Goal: Task Accomplishment & Management: Complete application form

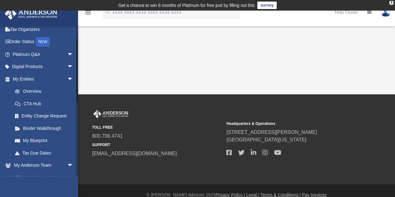
scroll to position [62, 0]
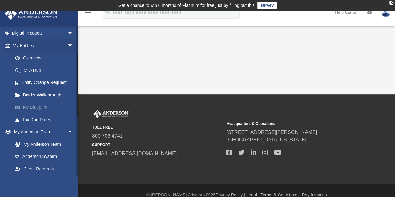
click at [45, 108] on link "My Blueprint" at bounding box center [46, 107] width 74 height 12
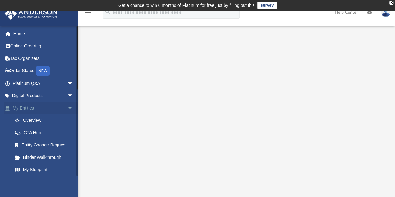
click at [67, 109] on span "arrow_drop_down" at bounding box center [73, 108] width 12 height 13
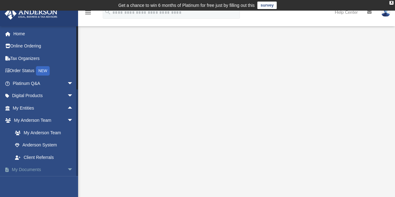
click at [59, 168] on link "My Documents arrow_drop_down" at bounding box center [43, 170] width 78 height 12
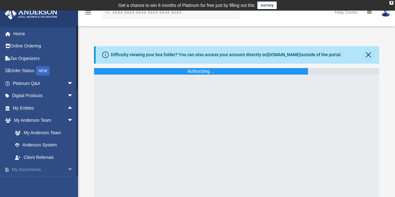
click at [26, 169] on link "My Documents arrow_drop_down" at bounding box center [43, 170] width 78 height 12
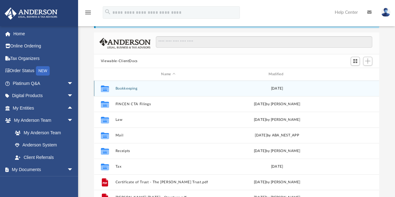
scroll to position [62, 0]
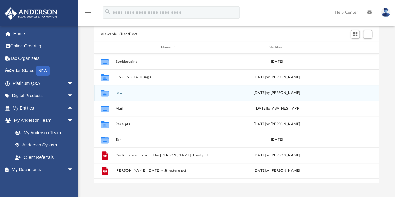
click at [121, 94] on button "Law" at bounding box center [168, 93] width 106 height 4
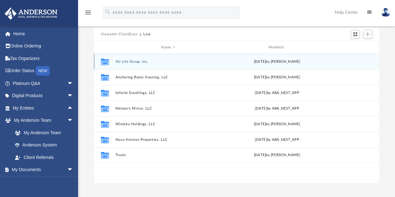
click at [141, 62] on button "4U Life Group, Inc." at bounding box center [168, 62] width 106 height 4
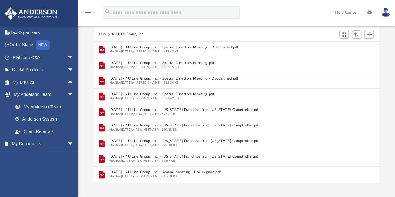
scroll to position [5, 5]
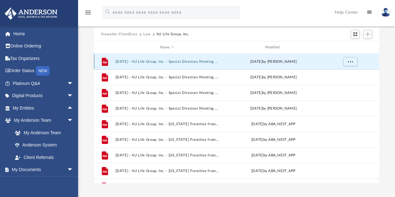
click at [169, 61] on button "2023.12.22 - 4U Life Group, Inc. - Special Directors Meeting - DocuSigned.pdf" at bounding box center [167, 62] width 104 height 4
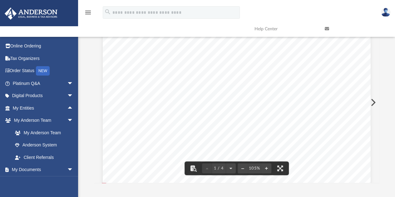
click at [372, 105] on button "Preview" at bounding box center [373, 102] width 14 height 17
click at [390, 89] on div "Difficulty viewing your box folder? You can also access your account directly o…" at bounding box center [236, 84] width 317 height 200
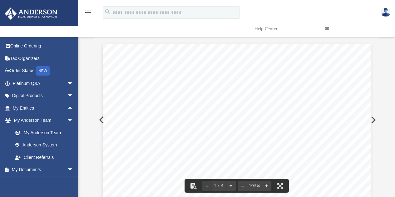
scroll to position [0, 0]
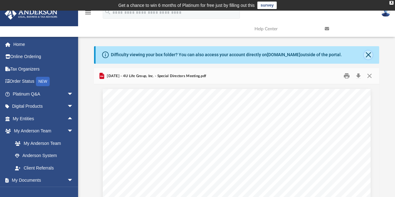
click at [370, 54] on button "Close" at bounding box center [368, 55] width 9 height 9
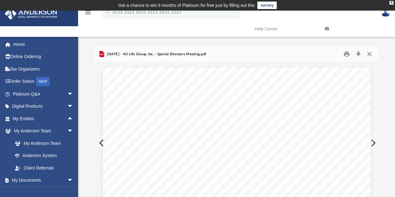
click at [370, 55] on button "Close" at bounding box center [369, 54] width 11 height 10
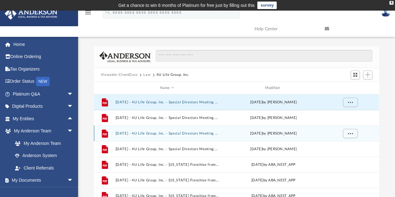
click at [169, 133] on button "2024.01.29 - 4U Life Group, Inc. - Special Directors Meeting - DocuSigned.pdf" at bounding box center [167, 133] width 104 height 4
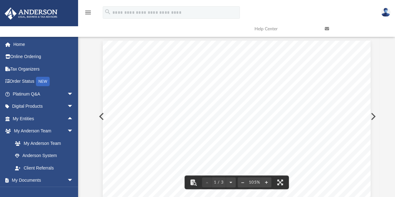
click at [375, 116] on button "Preview" at bounding box center [373, 116] width 14 height 17
click at [100, 112] on button "Preview" at bounding box center [101, 116] width 14 height 17
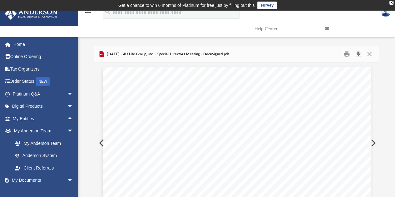
click at [359, 54] on button "Download" at bounding box center [358, 54] width 11 height 10
click at [375, 141] on button "Preview" at bounding box center [373, 142] width 14 height 17
click at [373, 144] on button "Preview" at bounding box center [373, 142] width 14 height 17
click at [372, 143] on button "Preview" at bounding box center [373, 142] width 14 height 17
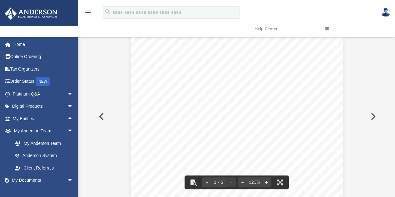
scroll to position [407, 0]
click at [372, 114] on button "Preview" at bounding box center [373, 116] width 14 height 17
click at [105, 112] on button "Preview" at bounding box center [101, 116] width 14 height 17
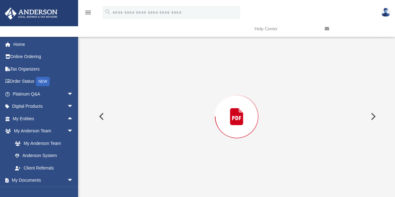
scroll to position [284, 0]
click at [102, 114] on button "Preview" at bounding box center [101, 116] width 14 height 17
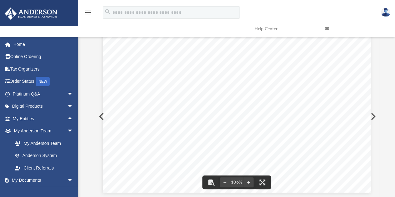
click at [374, 117] on button "Preview" at bounding box center [373, 116] width 14 height 17
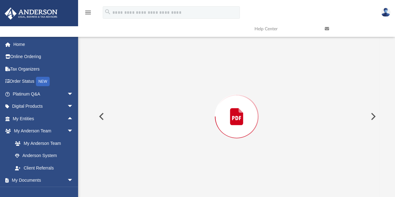
scroll to position [284, 0]
click at [372, 117] on button "Preview" at bounding box center [373, 116] width 14 height 17
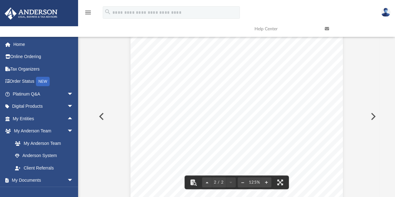
scroll to position [375, 0]
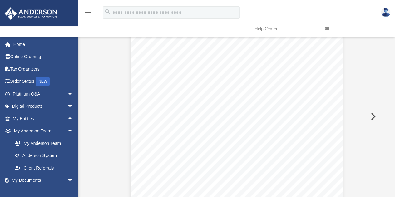
click at [373, 116] on button "Preview" at bounding box center [373, 116] width 14 height 17
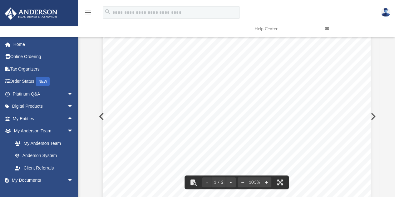
click at [371, 115] on button "Preview" at bounding box center [373, 116] width 14 height 17
click at [372, 115] on button "Preview" at bounding box center [373, 116] width 14 height 17
click at [372, 120] on button "Preview" at bounding box center [373, 116] width 14 height 17
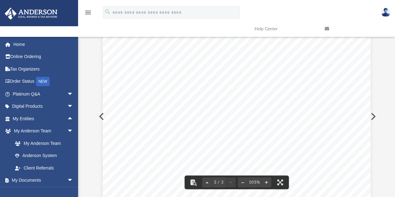
click at [374, 120] on button "Preview" at bounding box center [373, 116] width 14 height 17
click at [375, 117] on button "Preview" at bounding box center [373, 116] width 14 height 17
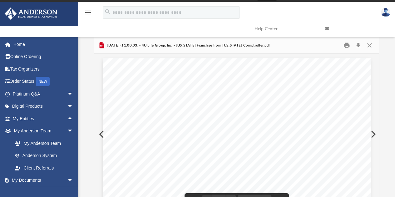
scroll to position [0, 0]
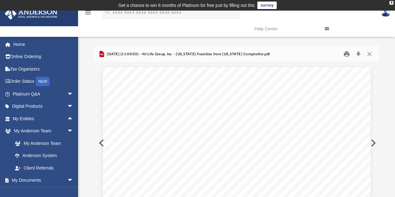
click at [343, 51] on button "Print" at bounding box center [346, 54] width 12 height 10
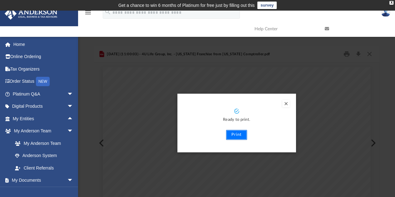
click at [235, 136] on button "Print" at bounding box center [236, 135] width 21 height 10
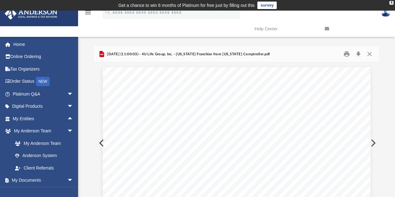
click at [371, 143] on button "Preview" at bounding box center [373, 142] width 14 height 17
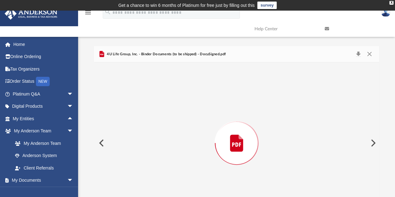
scroll to position [27, 0]
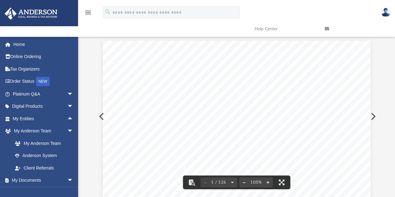
click at [372, 114] on button "Preview" at bounding box center [373, 116] width 14 height 17
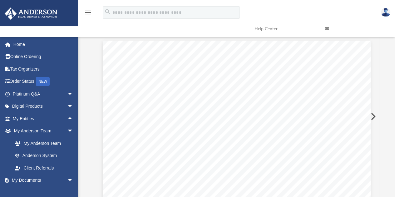
click at [372, 114] on button "Preview" at bounding box center [373, 116] width 14 height 17
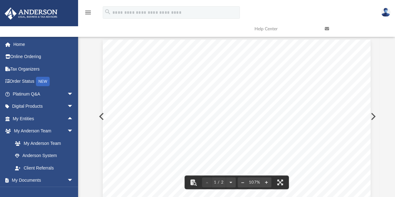
scroll to position [0, 0]
click at [371, 114] on button "Preview" at bounding box center [373, 116] width 14 height 17
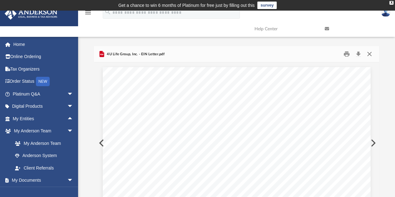
click at [368, 52] on button "Close" at bounding box center [369, 54] width 11 height 10
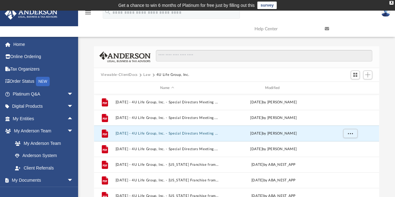
click at [145, 74] on button "Law" at bounding box center [146, 75] width 7 height 6
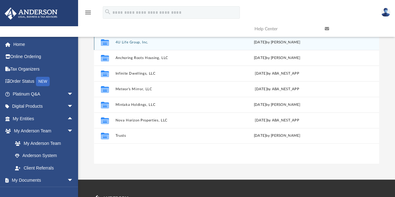
scroll to position [62, 0]
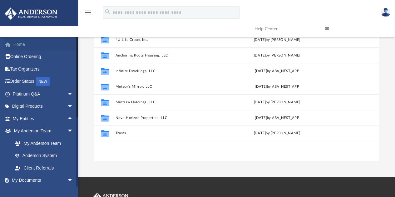
click at [20, 44] on link "Home" at bounding box center [43, 44] width 78 height 12
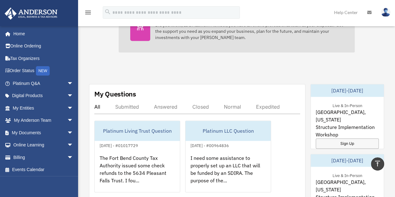
scroll to position [343, 0]
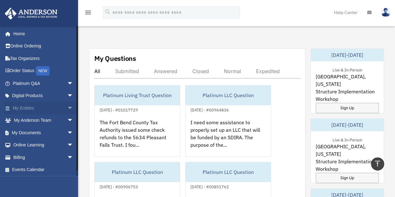
click at [67, 107] on span "arrow_drop_down" at bounding box center [73, 108] width 12 height 13
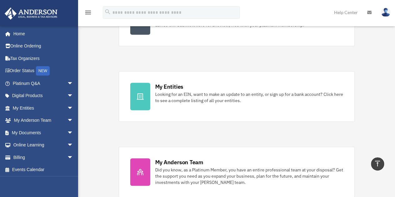
scroll to position [198, 0]
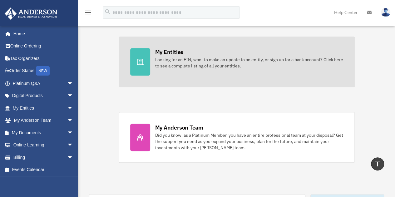
click at [187, 67] on div "Looking for an EIN, want to make an update to an entity, or sign up for a bank …" at bounding box center [249, 63] width 188 height 12
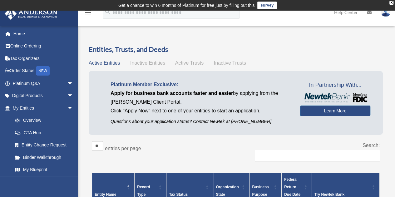
scroll to position [156, 0]
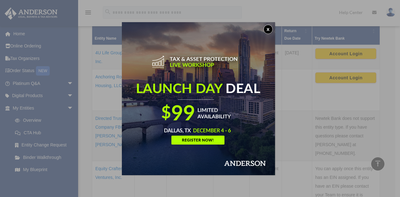
click at [268, 29] on button "x" at bounding box center [267, 29] width 9 height 9
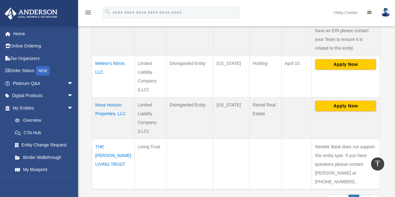
scroll to position [406, 0]
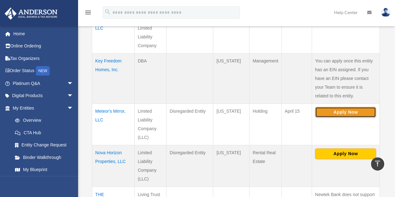
click at [329, 107] on button "Apply Now" at bounding box center [345, 112] width 61 height 11
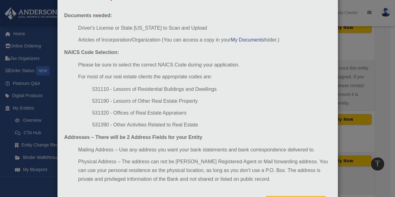
scroll to position [89, 0]
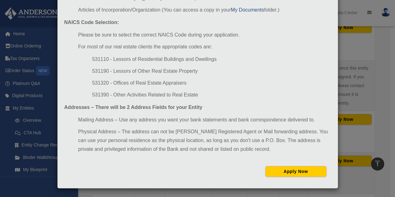
click at [355, 99] on div "Newtek Application Information × In preparation for setting up your Newtek Bank…" at bounding box center [197, 98] width 395 height 197
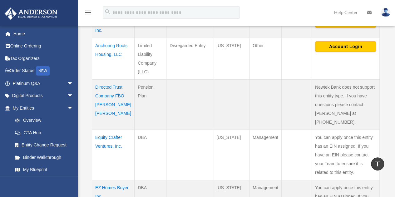
scroll to position [343, 0]
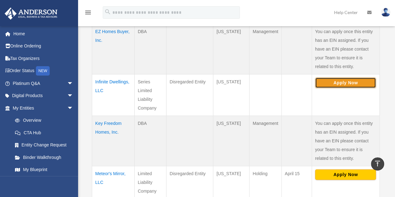
click at [357, 77] on button "Apply Now" at bounding box center [345, 82] width 61 height 11
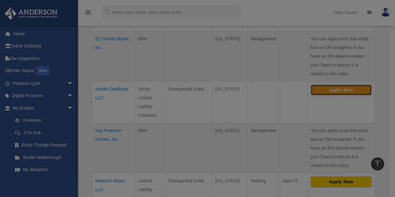
scroll to position [0, 0]
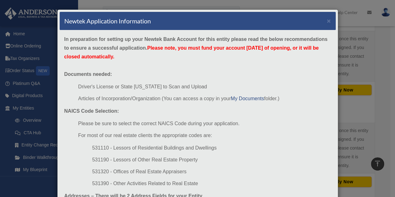
click at [340, 77] on div "Newtek Application Information × In preparation for setting up your Newtek Bank…" at bounding box center [197, 98] width 395 height 197
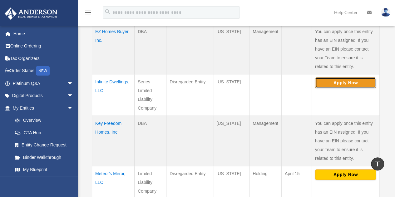
scroll to position [406, 0]
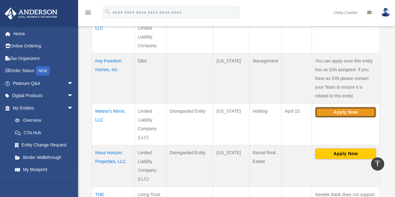
click at [334, 107] on button "Apply Now" at bounding box center [345, 112] width 61 height 11
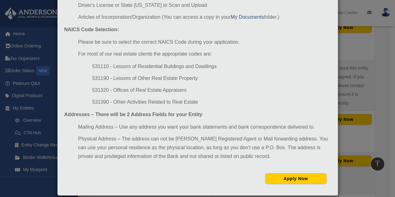
scroll to position [89, 0]
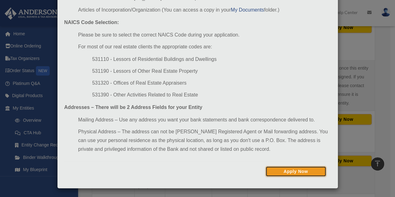
click at [291, 171] on button "Apply Now" at bounding box center [295, 171] width 61 height 11
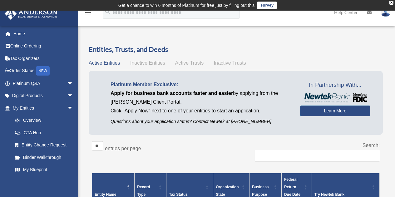
scroll to position [406, 0]
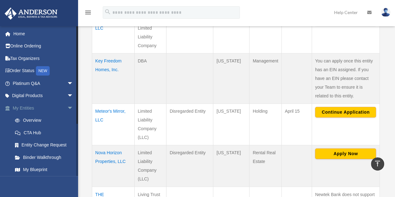
click at [52, 109] on link "My Entities arrow_drop_down" at bounding box center [43, 108] width 78 height 12
click at [67, 108] on span "arrow_drop_down" at bounding box center [73, 108] width 12 height 13
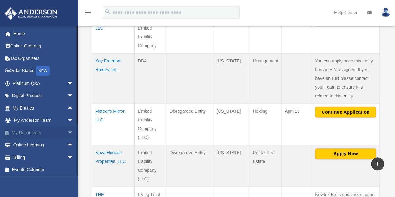
click at [67, 131] on span "arrow_drop_down" at bounding box center [73, 132] width 12 height 13
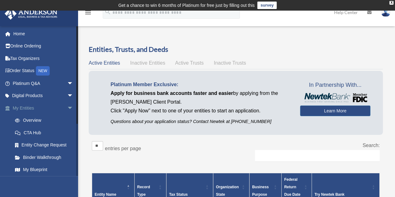
click at [67, 109] on span "arrow_drop_down" at bounding box center [73, 108] width 12 height 13
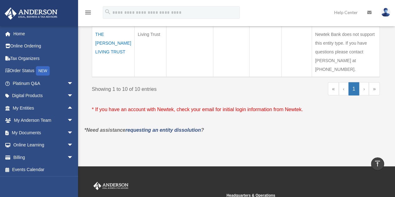
scroll to position [531, 0]
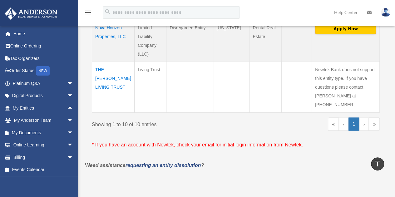
click at [365, 117] on link "›" at bounding box center [364, 123] width 10 height 13
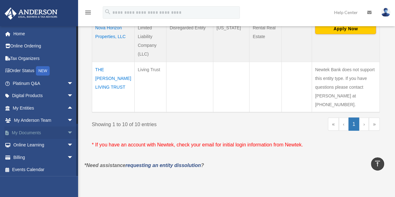
click at [67, 129] on span "arrow_drop_down" at bounding box center [73, 132] width 12 height 13
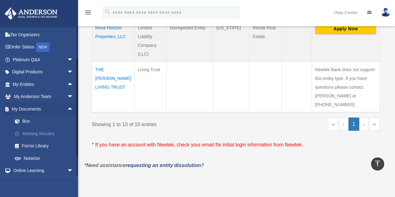
scroll to position [31, 0]
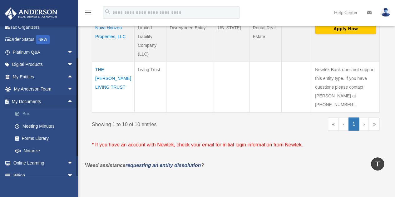
click at [27, 115] on link "Box" at bounding box center [46, 114] width 74 height 12
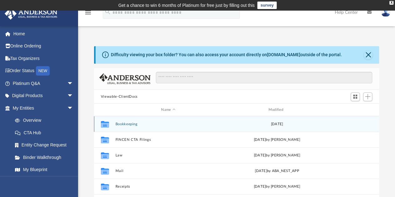
scroll to position [31, 0]
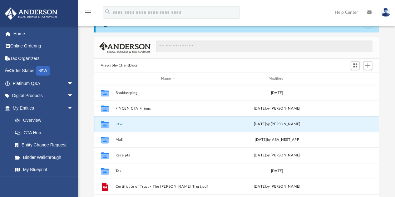
click at [135, 123] on button "Law" at bounding box center [168, 124] width 106 height 4
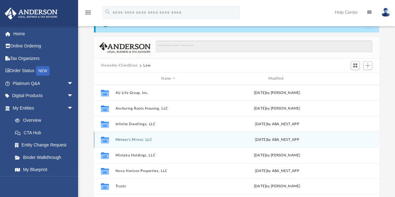
click at [136, 142] on div "Collaborated Folder Meteor's Mirror, LLC [DATE] by ABA_NEST_APP" at bounding box center [236, 140] width 285 height 16
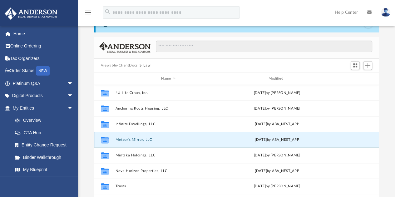
click at [136, 140] on button "Meteor's Mirror, LLC" at bounding box center [168, 140] width 106 height 4
click at [164, 140] on button "Meteor's Mirror, LLC" at bounding box center [168, 140] width 106 height 4
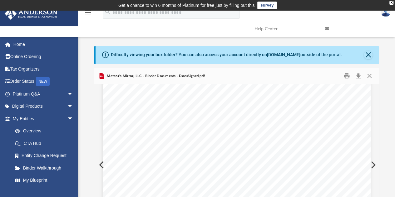
scroll to position [0, 0]
click at [371, 75] on button "Close" at bounding box center [369, 76] width 11 height 10
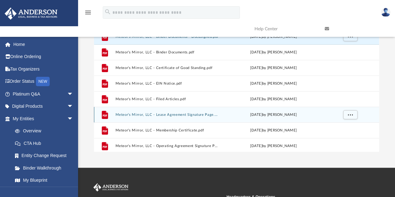
scroll to position [26, 0]
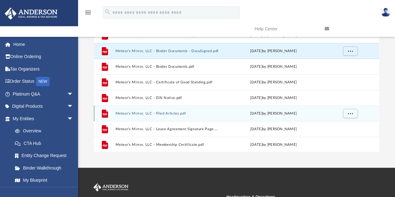
click at [167, 113] on button "Meteor's Mirror, LLC - Filed Articles.pdf" at bounding box center [167, 113] width 104 height 4
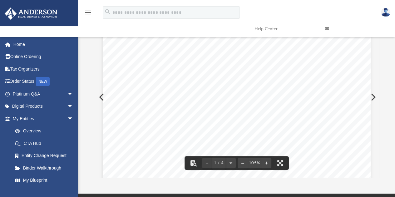
scroll to position [5, 0]
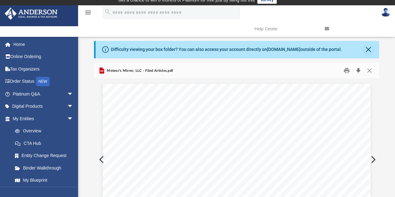
drag, startPoint x: 360, startPoint y: 73, endPoint x: 274, endPoint y: 130, distance: 102.6
click at [301, 125] on div "Meteor's Mirror, LLC - Filed Articles.pdf 1 / 4 105%" at bounding box center [236, 152] width 285 height 178
click at [362, 73] on button "Download" at bounding box center [358, 71] width 11 height 10
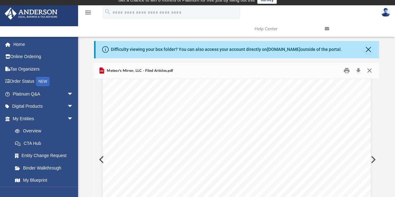
click at [370, 69] on button "Close" at bounding box center [369, 71] width 11 height 10
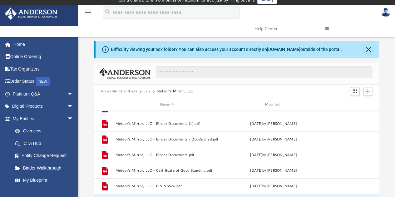
scroll to position [17, 0]
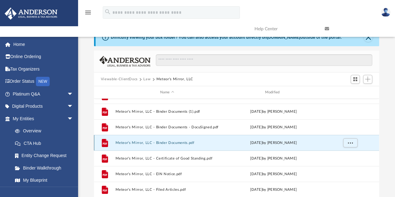
click at [176, 141] on button "Meteor's Mirror, LLC - Binder Documents.pdf" at bounding box center [167, 143] width 104 height 4
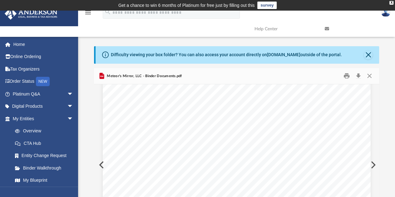
scroll to position [2529, 0]
click at [19, 45] on link "Home" at bounding box center [43, 44] width 78 height 12
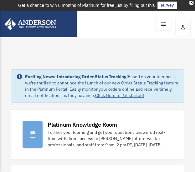
click at [163, 21] on icon at bounding box center [162, 24] width 9 height 10
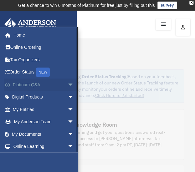
click at [69, 84] on span "arrow_drop_down" at bounding box center [73, 84] width 12 height 13
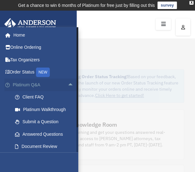
click at [67, 85] on span "arrow_drop_up" at bounding box center [73, 84] width 12 height 13
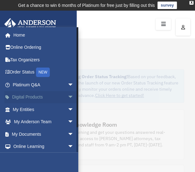
click at [67, 98] on span "arrow_drop_down" at bounding box center [73, 97] width 12 height 13
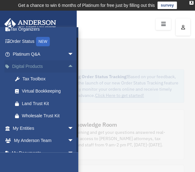
scroll to position [31, 0]
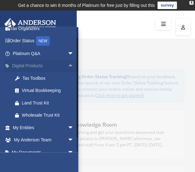
click at [67, 67] on span "arrow_drop_up" at bounding box center [73, 66] width 12 height 13
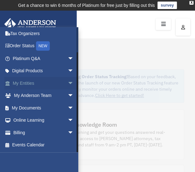
click at [67, 86] on span "arrow_drop_down" at bounding box center [73, 83] width 12 height 13
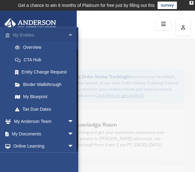
scroll to position [89, 0]
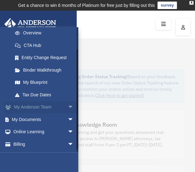
click at [67, 104] on span "arrow_drop_down" at bounding box center [73, 107] width 12 height 13
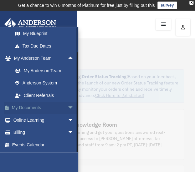
click at [67, 105] on span "arrow_drop_down" at bounding box center [73, 107] width 12 height 13
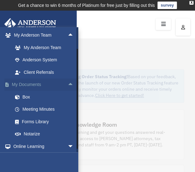
scroll to position [169, 0]
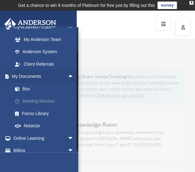
click at [51, 102] on link "Meeting Minutes" at bounding box center [46, 101] width 74 height 12
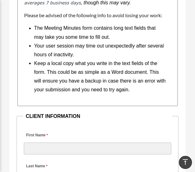
scroll to position [874, 0]
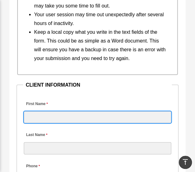
click at [90, 111] on input "First Name" at bounding box center [97, 117] width 147 height 12
type input "*****"
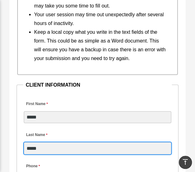
type input "*****"
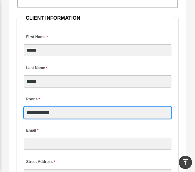
scroll to position [1003, 0]
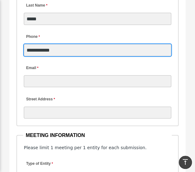
type input "**********"
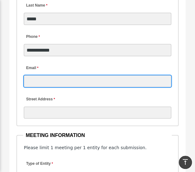
click at [66, 75] on input "Email" at bounding box center [97, 81] width 147 height 12
type input "**********"
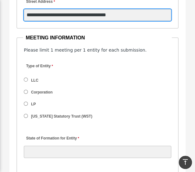
scroll to position [1128, 0]
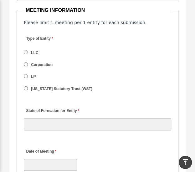
type input "**********"
click at [44, 62] on label "Corporation" at bounding box center [42, 65] width 26 height 6
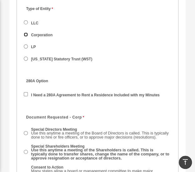
scroll to position [1191, 0]
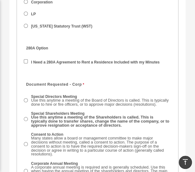
click at [56, 60] on label "I Need a 280A Agreement to Rent a Residence Included with my Minutes" at bounding box center [95, 63] width 132 height 6
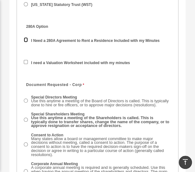
scroll to position [1222, 0]
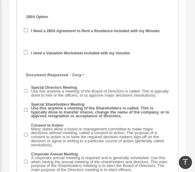
click at [71, 106] on span "Use this anytime a meeting of the Shareholders is called. This is typically don…" at bounding box center [100, 112] width 138 height 13
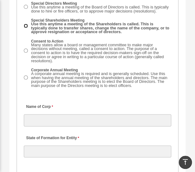
scroll to position [1316, 0]
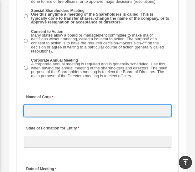
click at [64, 104] on input "Name of Corp" at bounding box center [97, 110] width 147 height 12
click at [64, 104] on input "**********" at bounding box center [97, 110] width 147 height 12
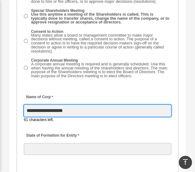
type input "**********"
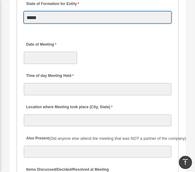
scroll to position [1440, 0]
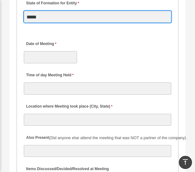
type input "*****"
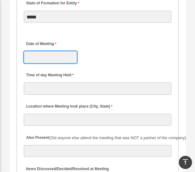
click at [42, 51] on input "Date of Meeting" at bounding box center [50, 57] width 53 height 12
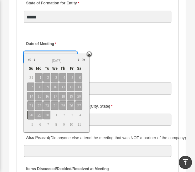
type input "**********"
click at [31, 115] on span "28" at bounding box center [30, 114] width 7 height 9
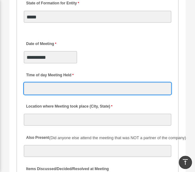
click at [118, 82] on input "Time of day Meeting Held" at bounding box center [97, 88] width 147 height 12
type input "*********"
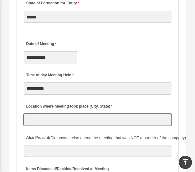
click at [75, 113] on input "Location where Meeting took place (City, State)" at bounding box center [97, 119] width 147 height 12
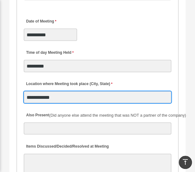
scroll to position [1472, 0]
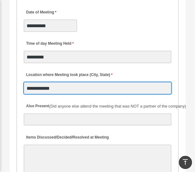
type input "**********"
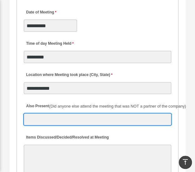
click at [72, 113] on input "Also Present (Did anyone else attend the meeting that was NOT a partner of the …" at bounding box center [97, 119] width 147 height 12
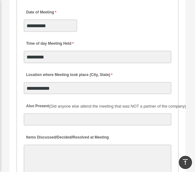
click at [26, 130] on div "Items Discussed/Decided/Resolved at Meeting 30000 characters left." at bounding box center [97, 162] width 148 height 65
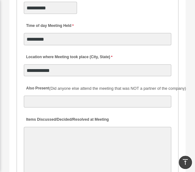
scroll to position [1503, 0]
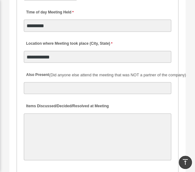
click at [41, 113] on textarea "Items Discussed/Decided/Resolved at Meeting" at bounding box center [97, 136] width 147 height 47
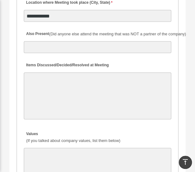
scroll to position [1534, 0]
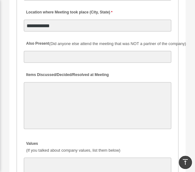
click at [47, 91] on textarea "Items Discussed/Decided/Resolved at Meeting" at bounding box center [97, 105] width 147 height 47
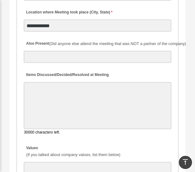
paste textarea "**********"
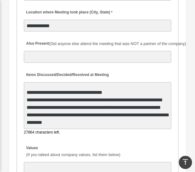
scroll to position [423, 0]
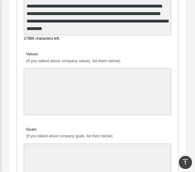
type textarea "**********"
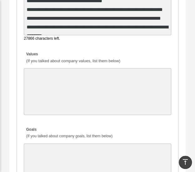
click at [91, 98] on textarea "Values (If you talked about company values, list them below)" at bounding box center [97, 91] width 147 height 47
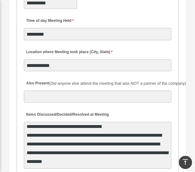
scroll to position [1564, 0]
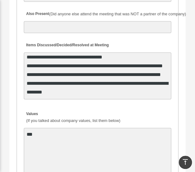
type textarea "***"
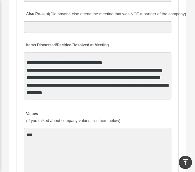
drag, startPoint x: 123, startPoint y: 74, endPoint x: 107, endPoint y: 84, distance: 19.0
click at [122, 74] on textarea "Items Discussed/Decided/Resolved at Meeting" at bounding box center [97, 75] width 147 height 47
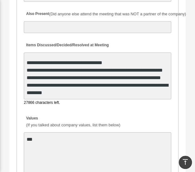
click at [101, 86] on textarea "Items Discussed/Decided/Resolved at Meeting" at bounding box center [97, 75] width 147 height 47
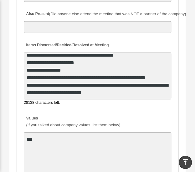
scroll to position [363, 0]
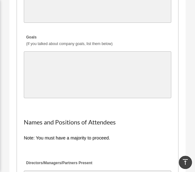
type textarea "**********"
click at [52, 58] on textarea "Goals (If you talked about company goals, list them below)" at bounding box center [97, 74] width 147 height 47
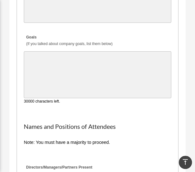
paste textarea "**********"
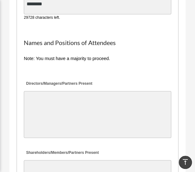
scroll to position [1809, 0]
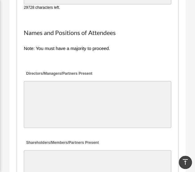
type textarea "**********"
click at [82, 82] on textarea "Directors/Managers/Partners Present" at bounding box center [97, 104] width 147 height 47
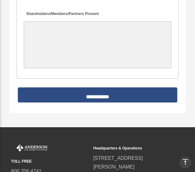
scroll to position [1934, 0]
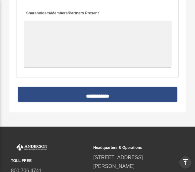
type textarea "**********"
click at [48, 42] on textarea "Shareholders/Members/Partners Present" at bounding box center [97, 44] width 147 height 47
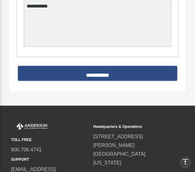
scroll to position [1932, 0]
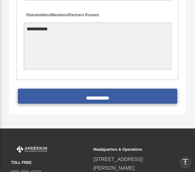
type textarea "**********"
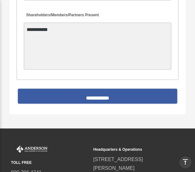
click at [93, 88] on input "**********" at bounding box center [97, 95] width 159 height 15
